Goal: Information Seeking & Learning: Learn about a topic

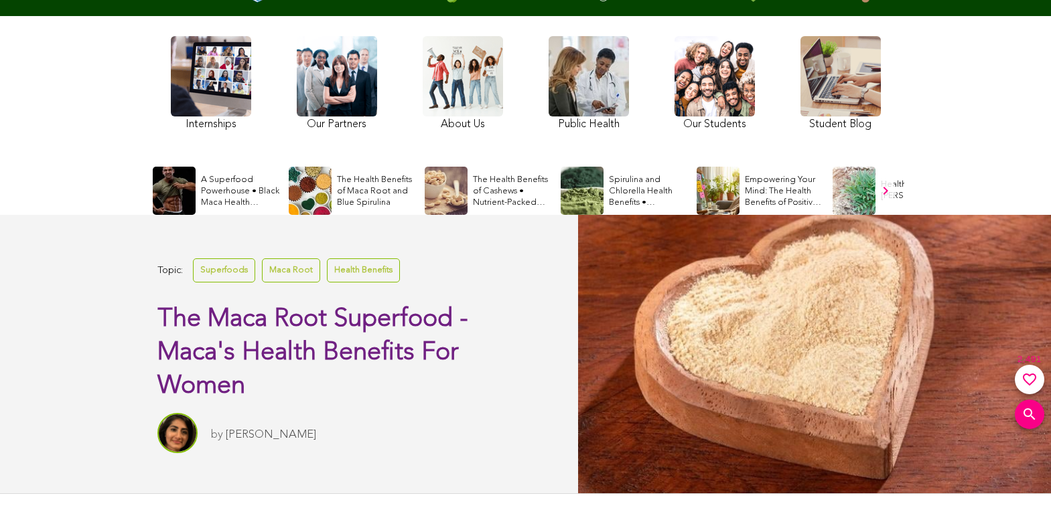
scroll to position [194, 0]
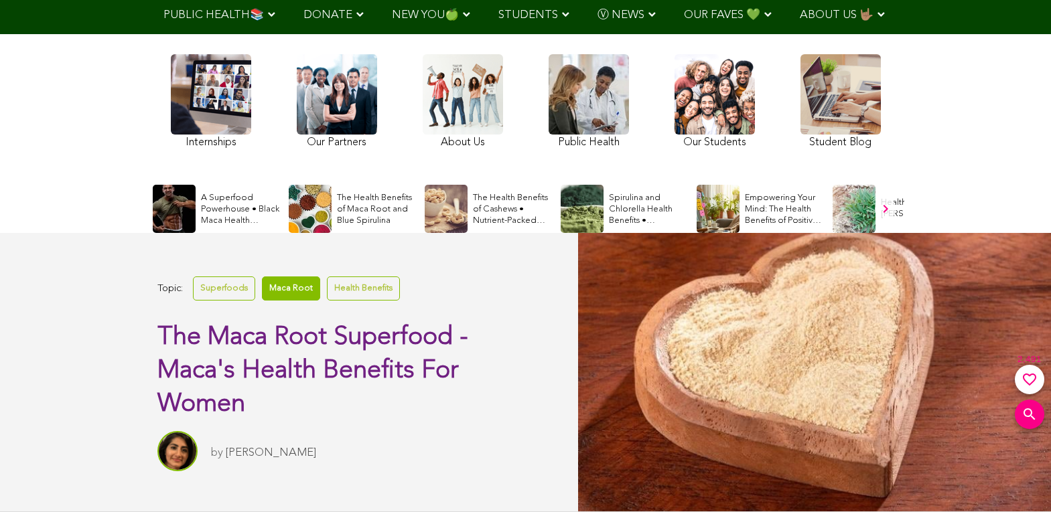
click at [287, 287] on link "Maca Root" at bounding box center [291, 288] width 58 height 23
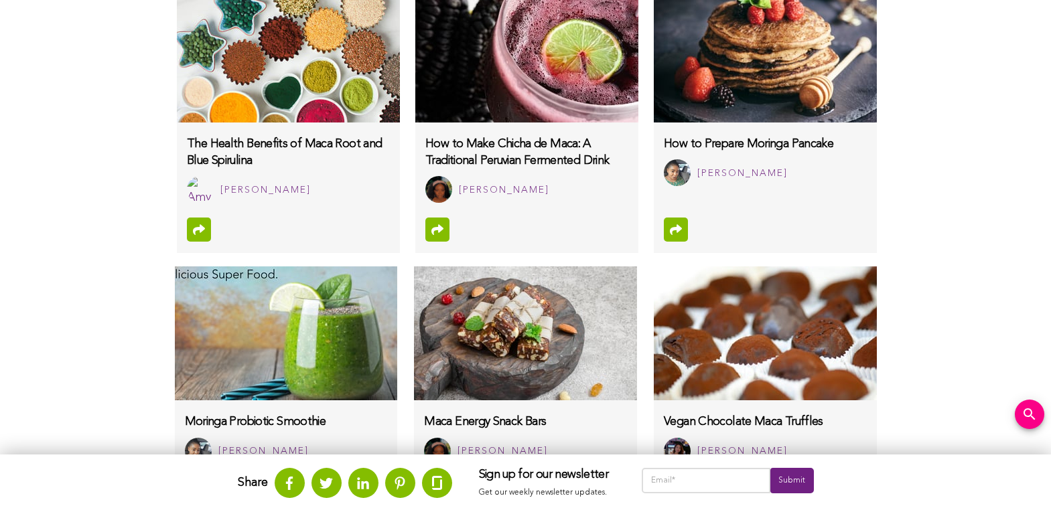
scroll to position [914, 0]
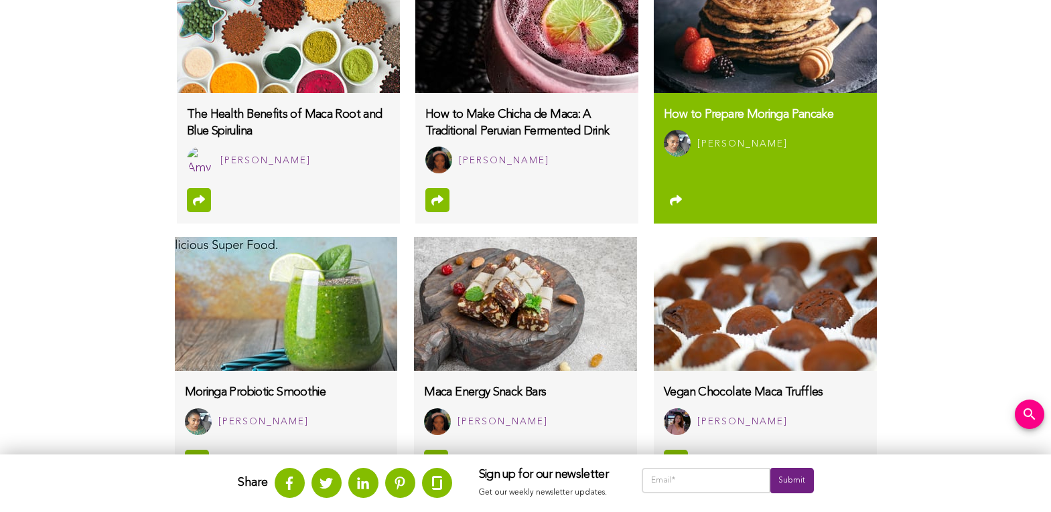
click at [765, 130] on div "[PERSON_NAME]" at bounding box center [765, 143] width 202 height 27
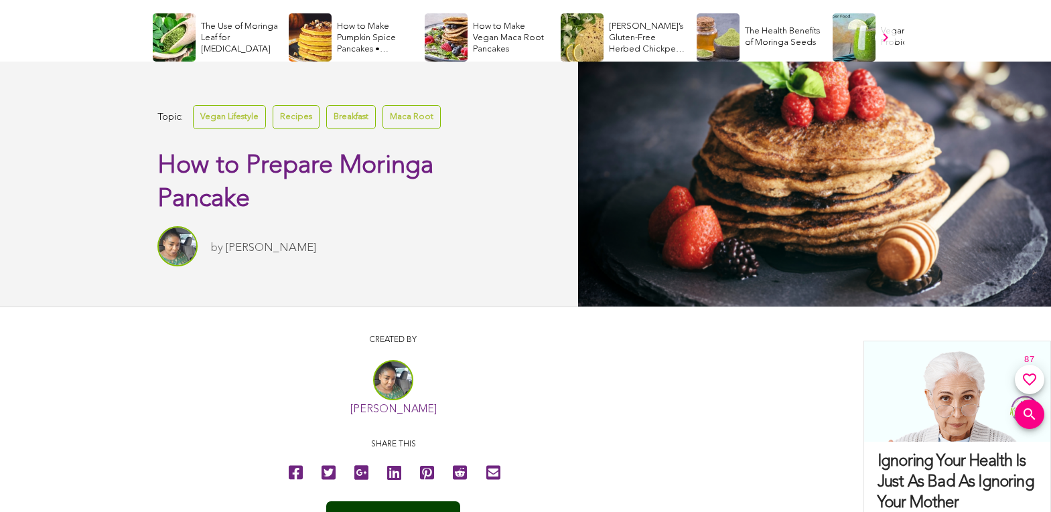
scroll to position [394, 0]
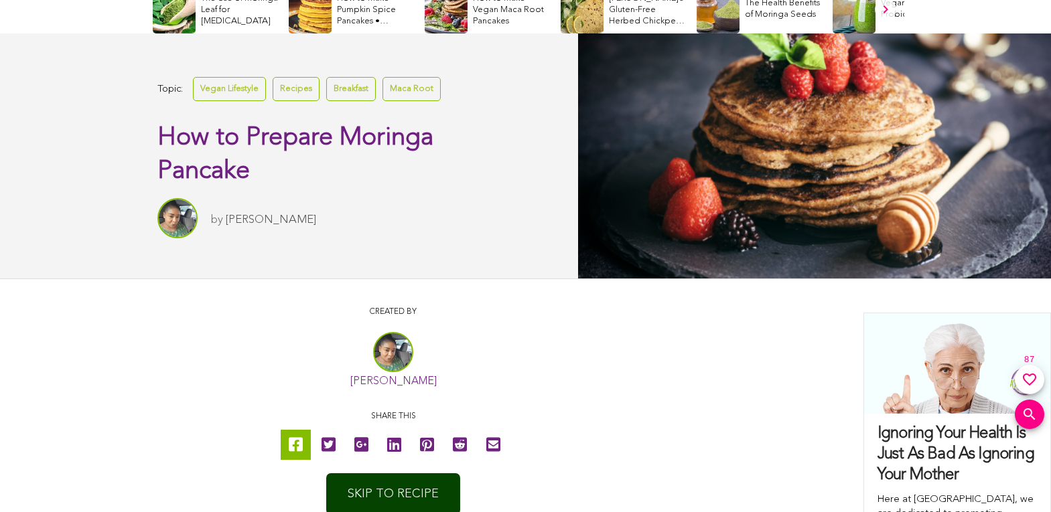
click at [295, 444] on icon at bounding box center [296, 445] width 14 height 30
